Goal: Browse casually: Explore the website without a specific task or goal

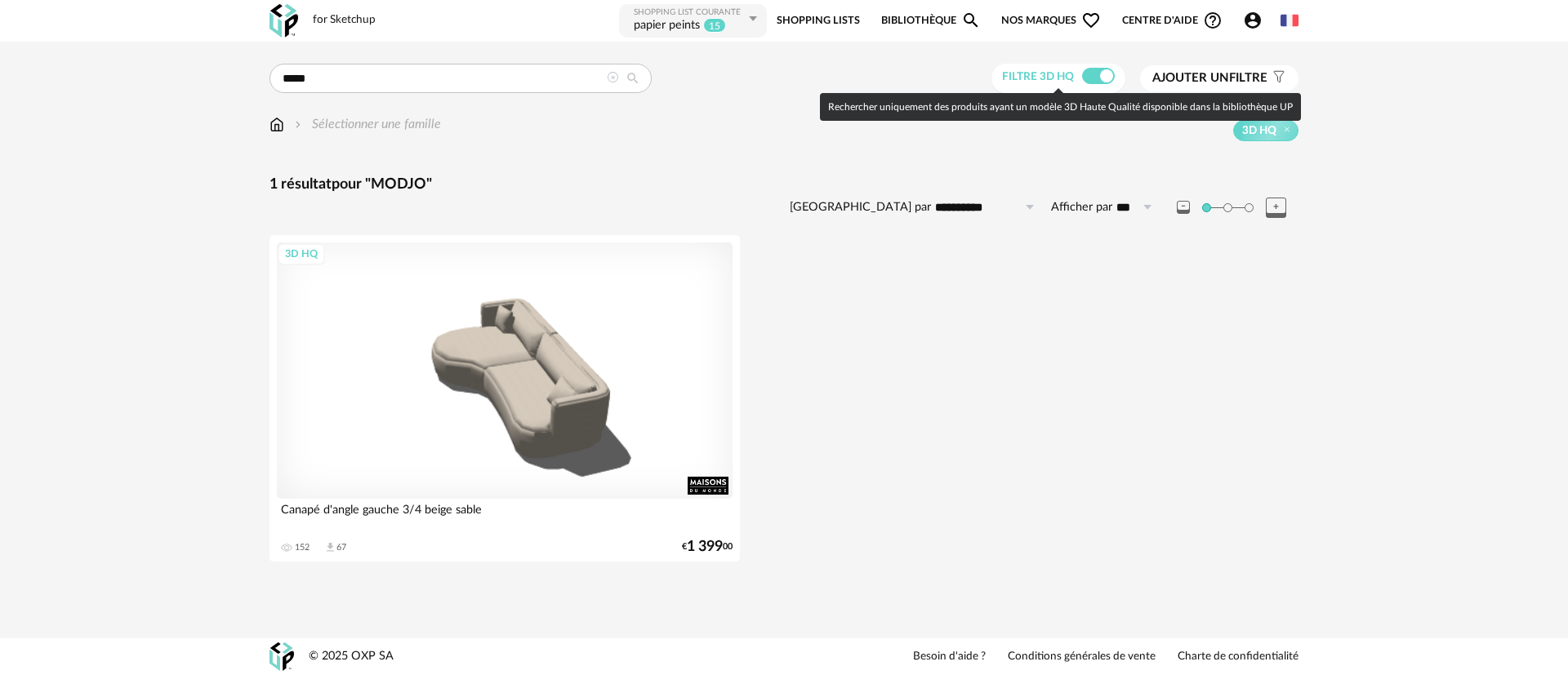
click at [270, 19] on img at bounding box center [283, 21] width 28 height 34
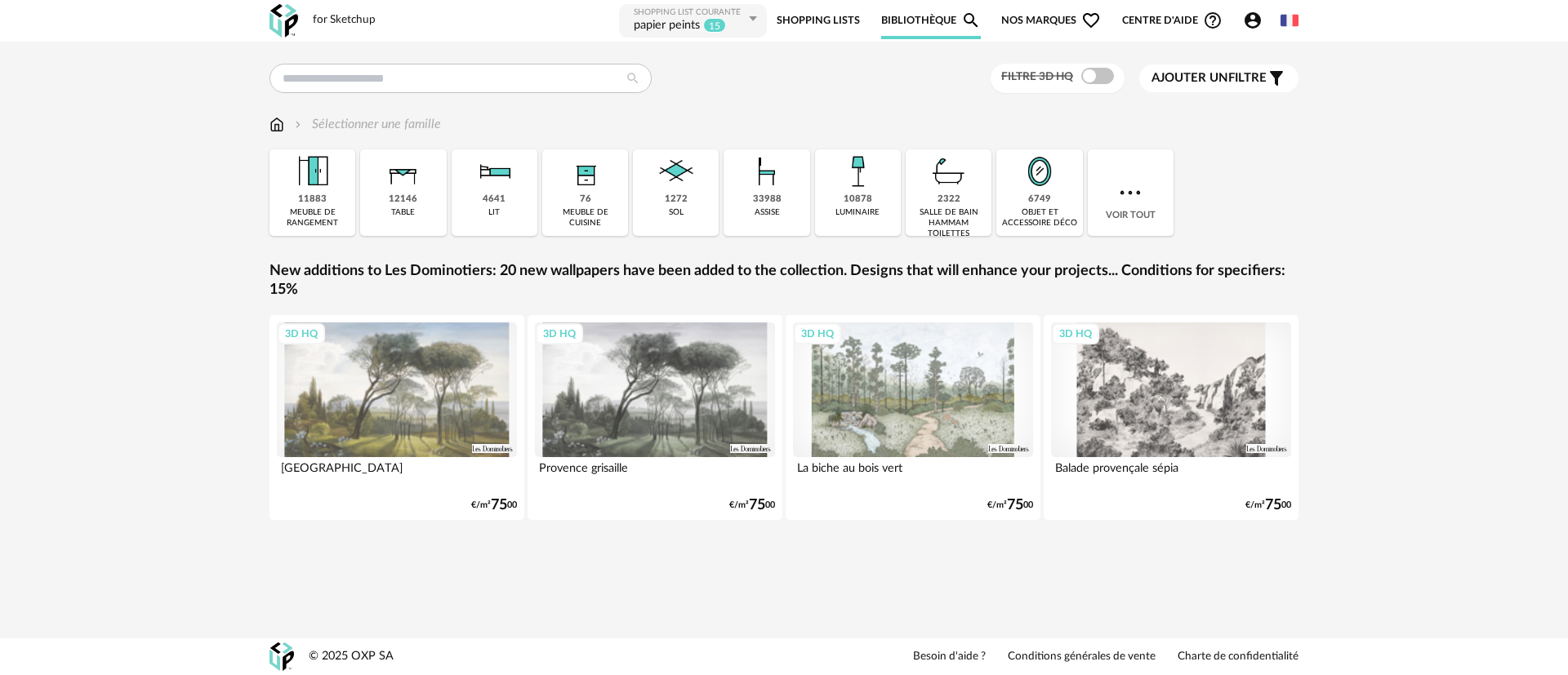
click at [284, 22] on img at bounding box center [283, 21] width 28 height 34
